Goal: Information Seeking & Learning: Learn about a topic

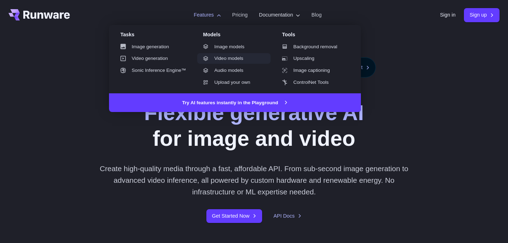
click at [235, 60] on link "Video models" at bounding box center [233, 58] width 73 height 11
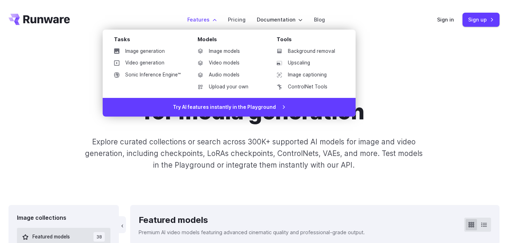
click at [206, 20] on label "Features" at bounding box center [201, 20] width 29 height 8
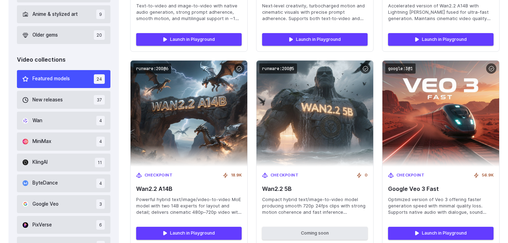
scroll to position [344, 0]
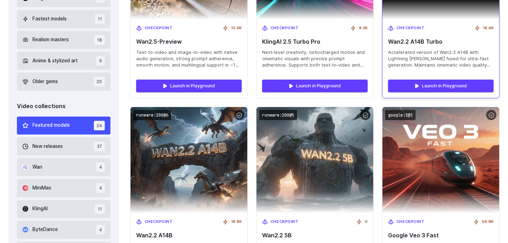
click at [419, 37] on div "Checkpoint 18.4K Wan2.2 A14B Turbo Accelerated version of Wan2.2 A14B with Ligh…" at bounding box center [440, 46] width 117 height 55
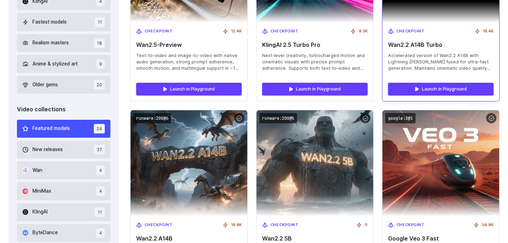
click at [412, 50] on div "Checkpoint 18.4K Wan2.2 A14B Turbo Accelerated version of Wan2.2 A14B with Ligh…" at bounding box center [440, 50] width 117 height 55
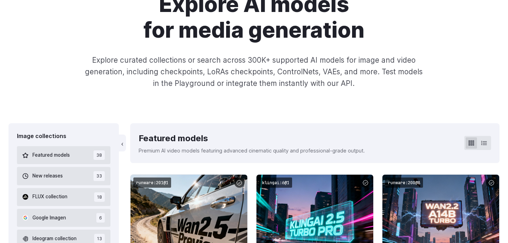
scroll to position [21, 0]
